Goal: Task Accomplishment & Management: Manage account settings

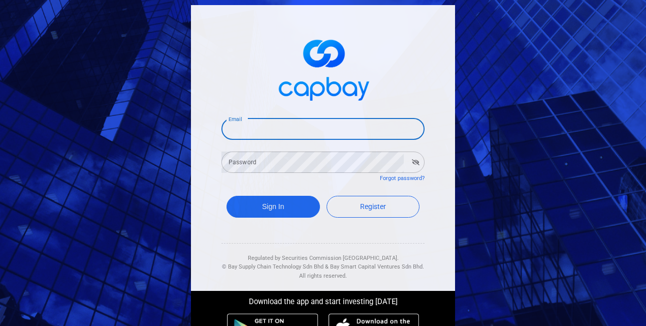
click at [331, 127] on input "Email" at bounding box center [322, 128] width 203 height 21
type input "[EMAIL_ADDRESS][PERSON_NAME][DOMAIN_NAME]"
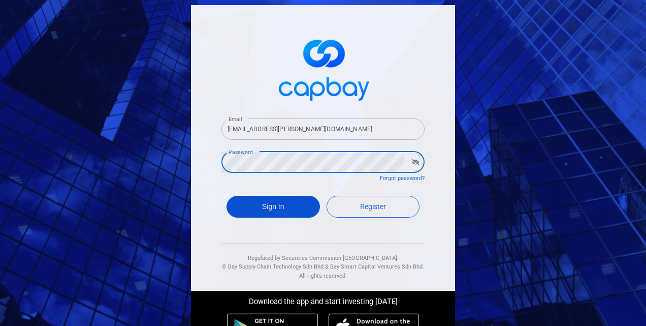
click at [278, 207] on button "Sign In" at bounding box center [272, 207] width 93 height 22
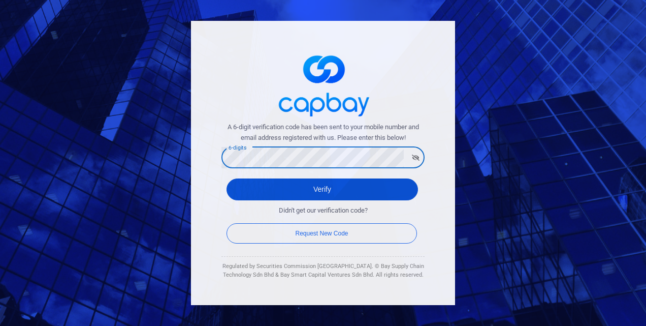
click at [304, 188] on button "Verify" at bounding box center [321, 189] width 191 height 22
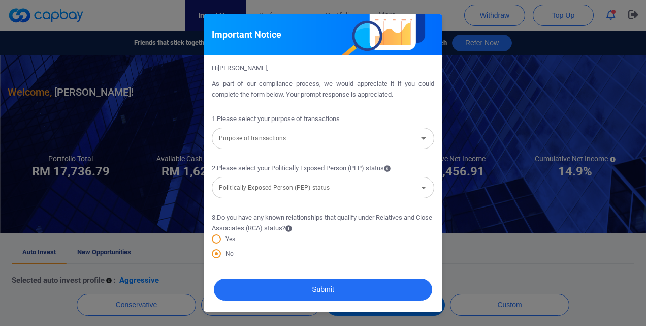
click at [425, 140] on icon "Open" at bounding box center [423, 138] width 12 height 12
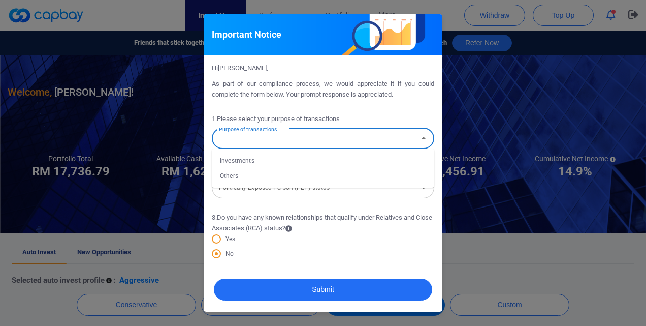
click at [254, 157] on li "Investments" at bounding box center [323, 160] width 222 height 15
type input "Investments"
click at [416, 188] on button "Open" at bounding box center [423, 187] width 14 height 14
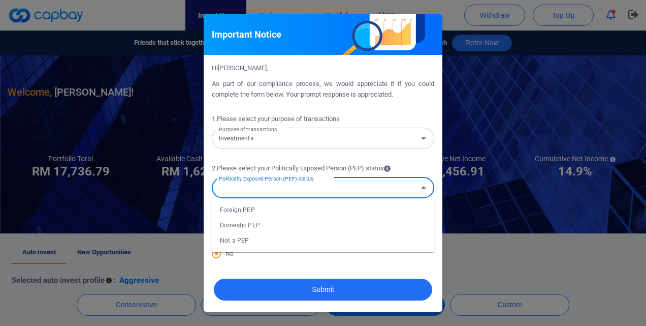
click at [289, 241] on li "Not a PEP" at bounding box center [323, 240] width 222 height 15
type input "Not a PEP"
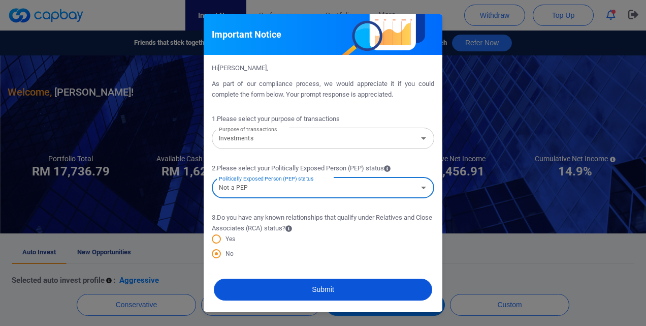
click at [286, 291] on button "Submit" at bounding box center [323, 289] width 218 height 22
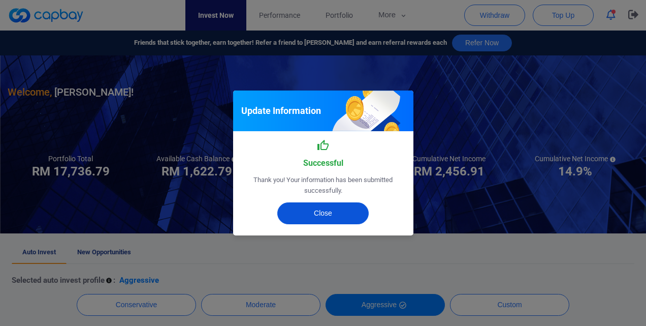
click at [314, 207] on button "Close" at bounding box center [322, 213] width 91 height 22
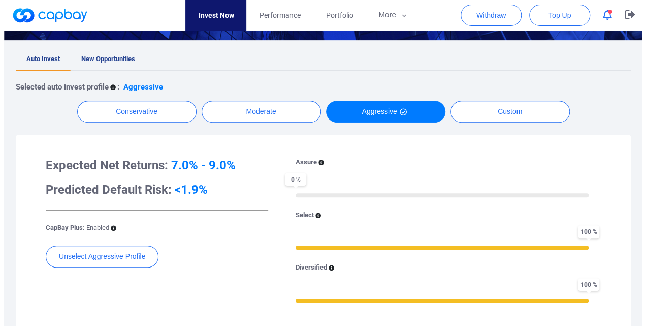
scroll to position [106, 0]
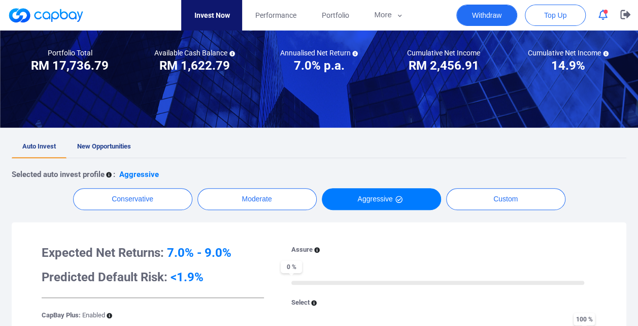
click at [479, 15] on button "Withdraw" at bounding box center [487, 15] width 61 height 21
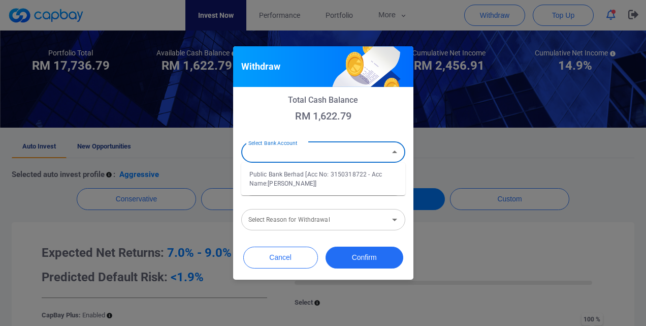
click at [331, 153] on input "Select Bank Account" at bounding box center [314, 152] width 141 height 19
click at [331, 172] on li "Public Bank Berhad [Acc No: 3150318722 - Acc Name:[PERSON_NAME]]" at bounding box center [323, 179] width 164 height 24
type input "Public Bank Berhad [Acc No: 3150318722 - Acc Name:[PERSON_NAME]]"
click at [328, 187] on input "Amount (RM)" at bounding box center [323, 184] width 164 height 21
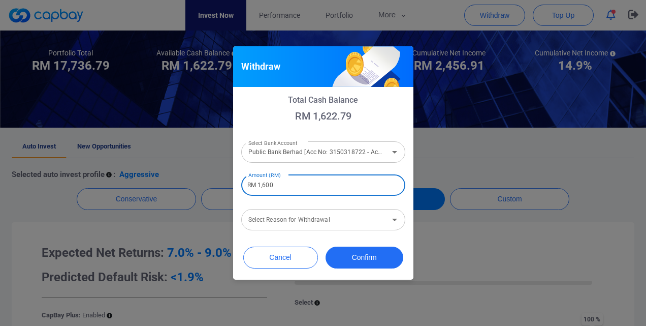
type input "RM 1,600"
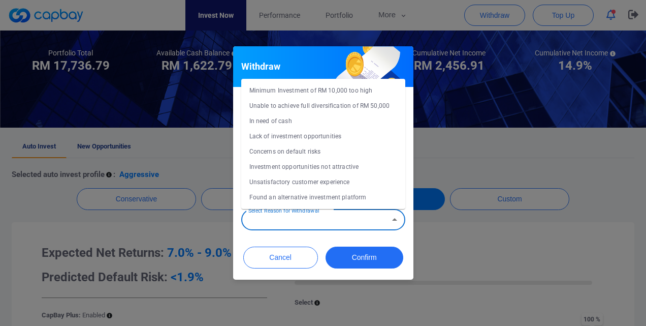
click at [360, 221] on input "Select Reason for Withdrawal" at bounding box center [314, 219] width 141 height 19
click at [345, 152] on li "Concerns on default risks" at bounding box center [323, 151] width 164 height 15
type input "Concerns on default risks"
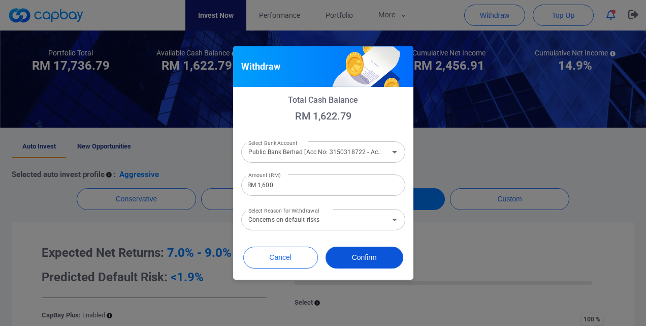
click at [362, 255] on button "Confirm" at bounding box center [365, 257] width 78 height 22
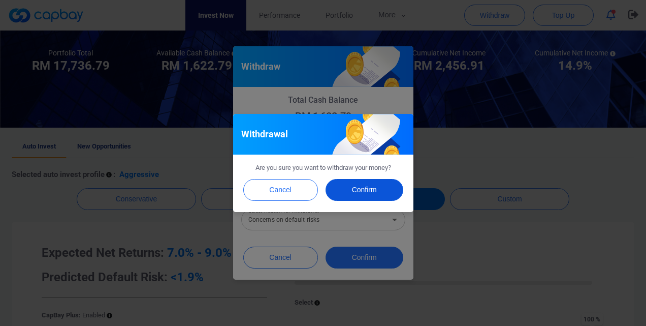
click at [359, 188] on button "Confirm" at bounding box center [365, 190] width 78 height 22
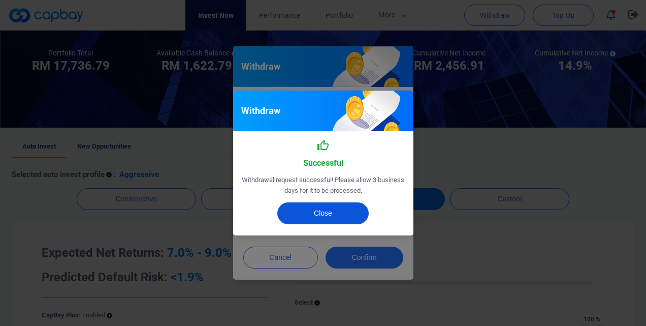
click at [339, 212] on button "Close" at bounding box center [322, 213] width 91 height 22
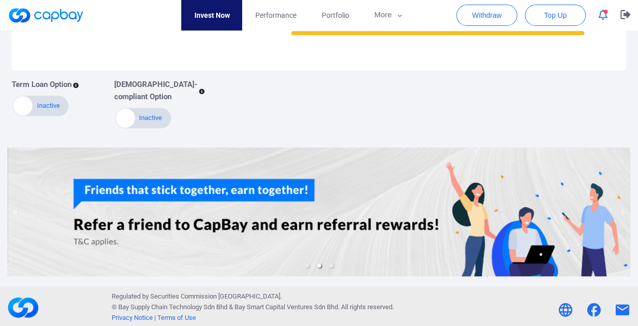
scroll to position [461, 0]
